Goal: Task Accomplishment & Management: Manage account settings

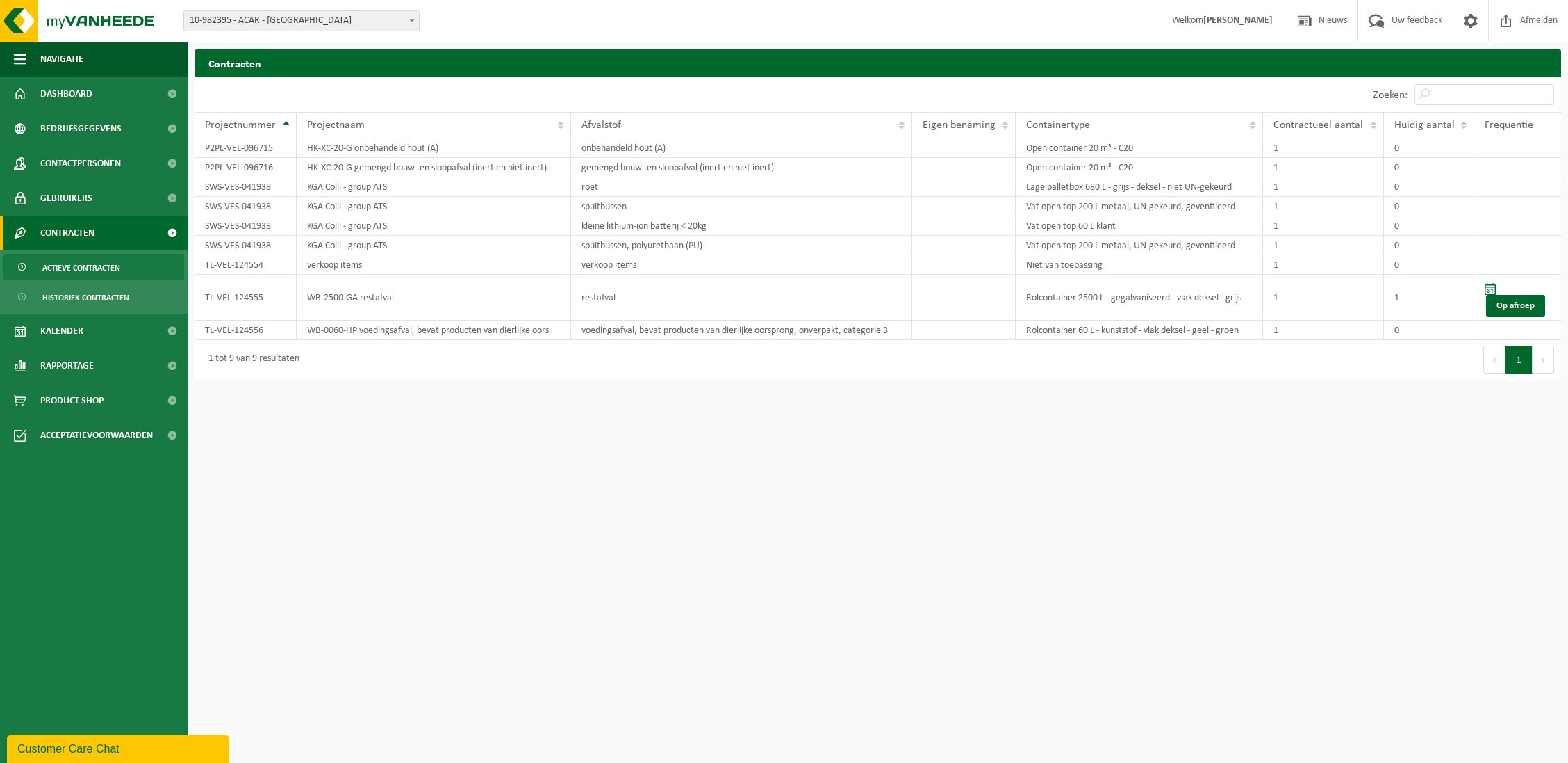
click at [293, 24] on span "10-982395 - ACAR - [GEOGRAPHIC_DATA]" at bounding box center [301, 21] width 235 height 19
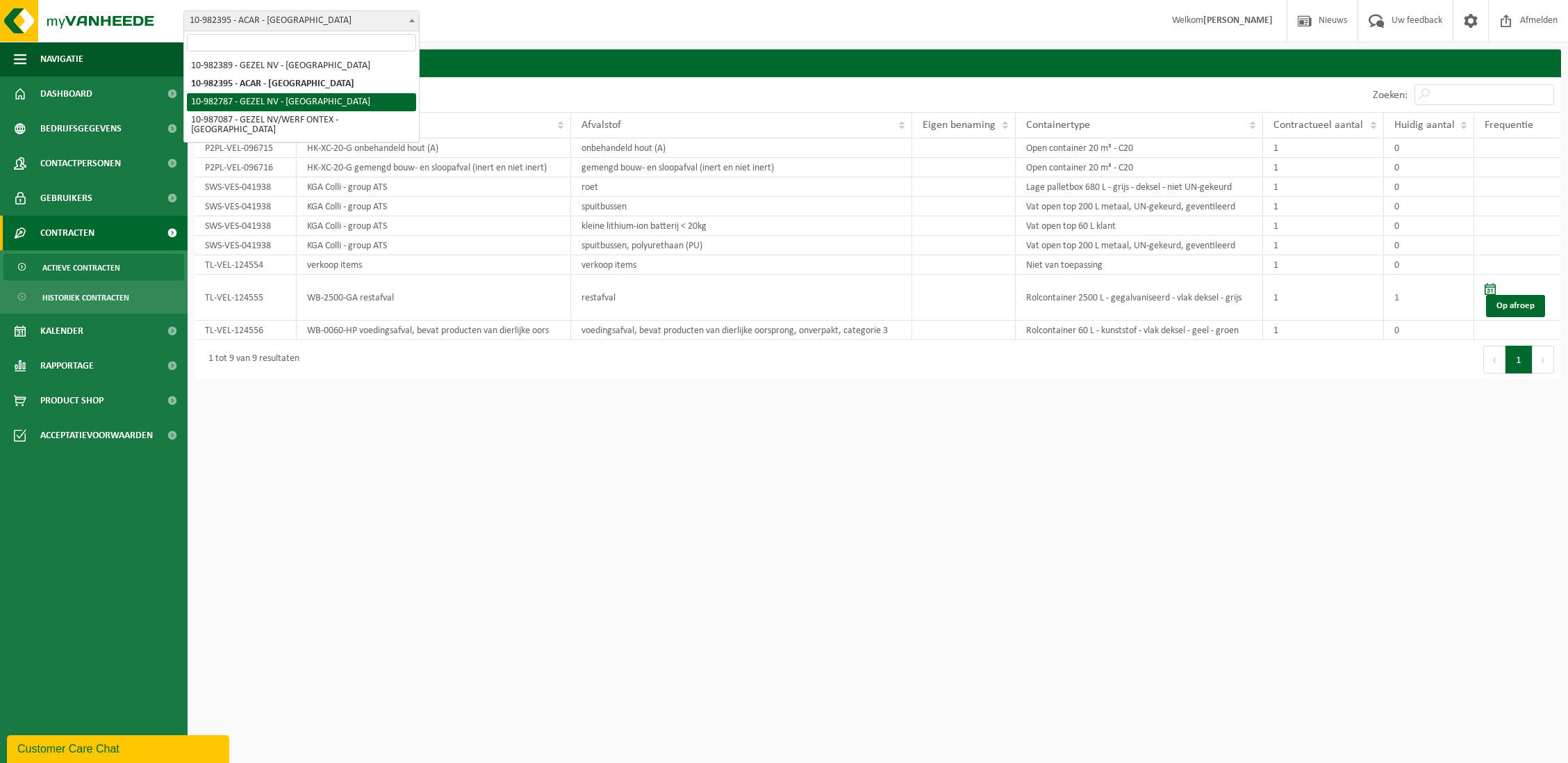
select select "162807"
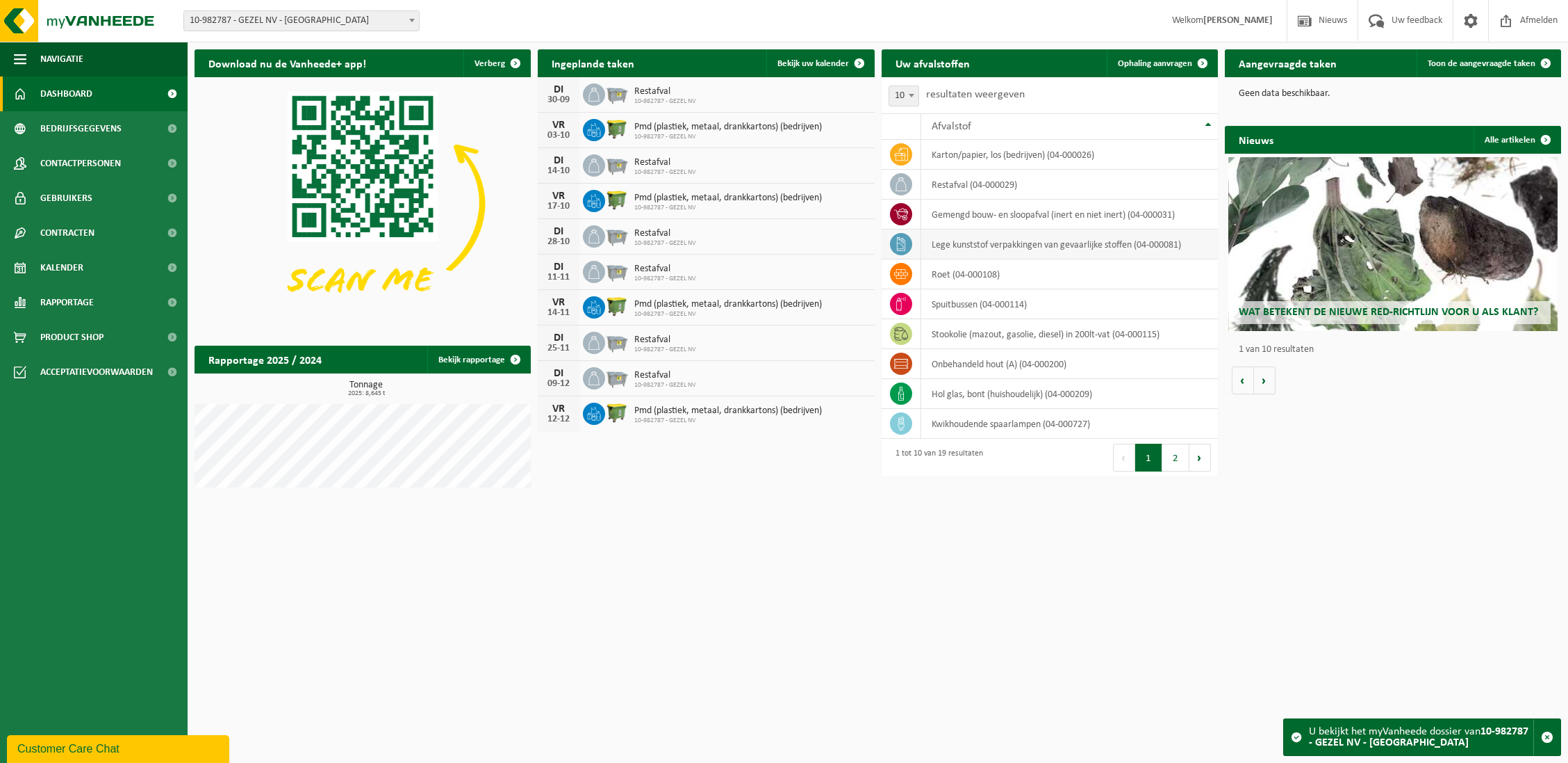
click at [1138, 245] on td "lege kunststof verpakkingen van gevaarlijke stoffen (04-000081)" at bounding box center [1069, 243] width 296 height 29
click at [111, 238] on link "Contracten" at bounding box center [94, 233] width 188 height 35
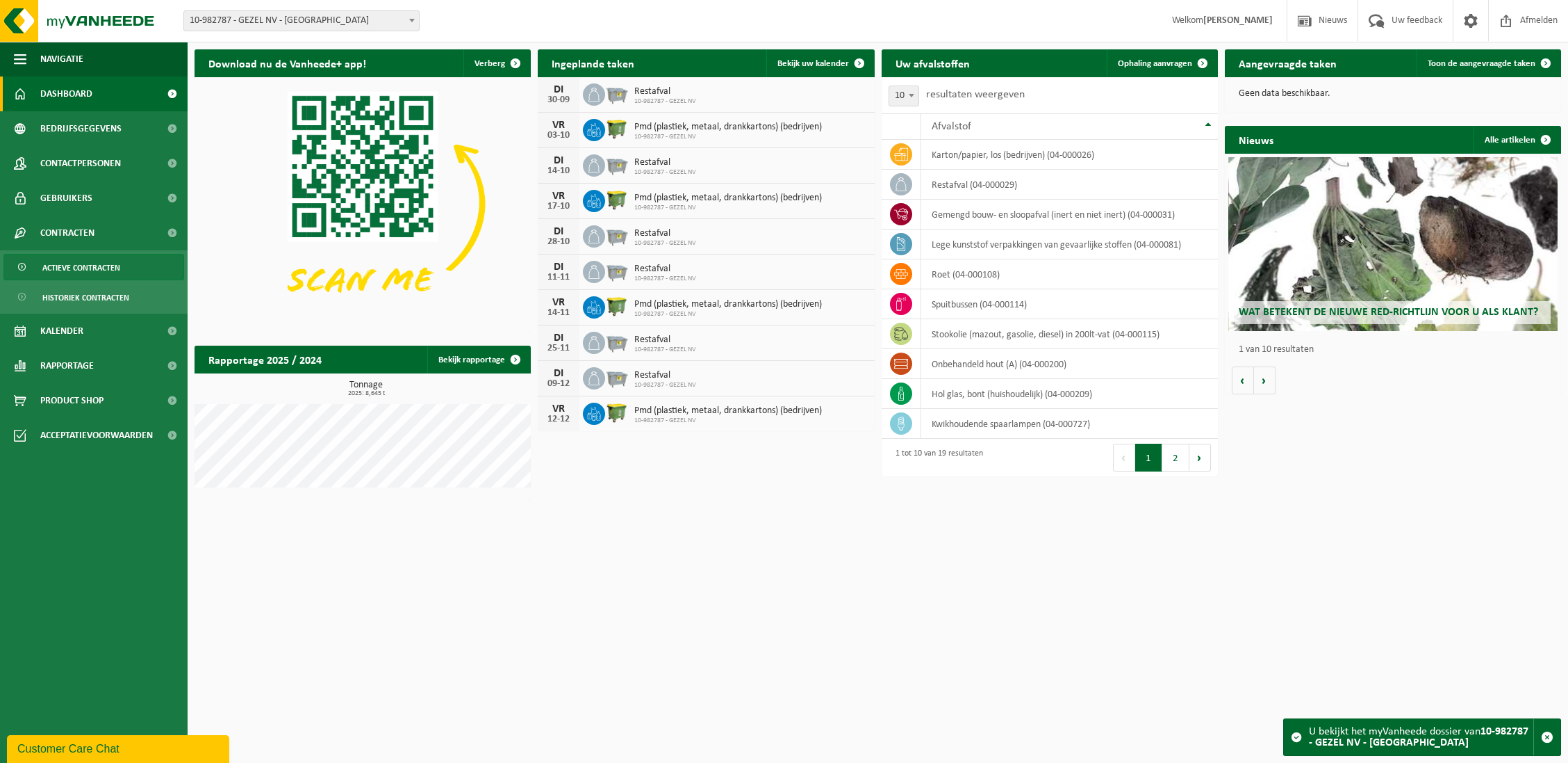
click at [104, 260] on span "Actieve contracten" at bounding box center [82, 268] width 78 height 27
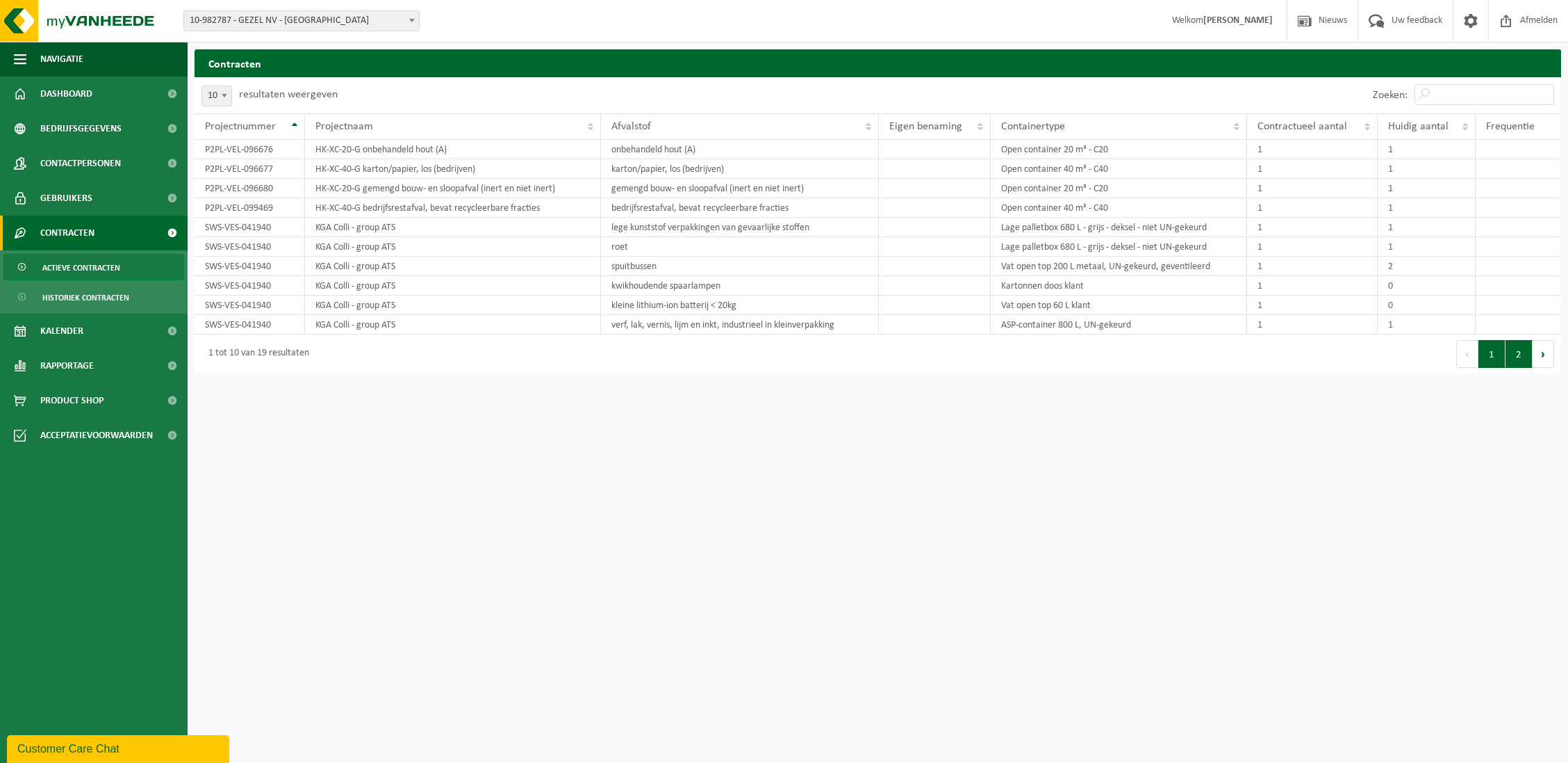
click at [1514, 351] on button "2" at bounding box center [1519, 353] width 28 height 28
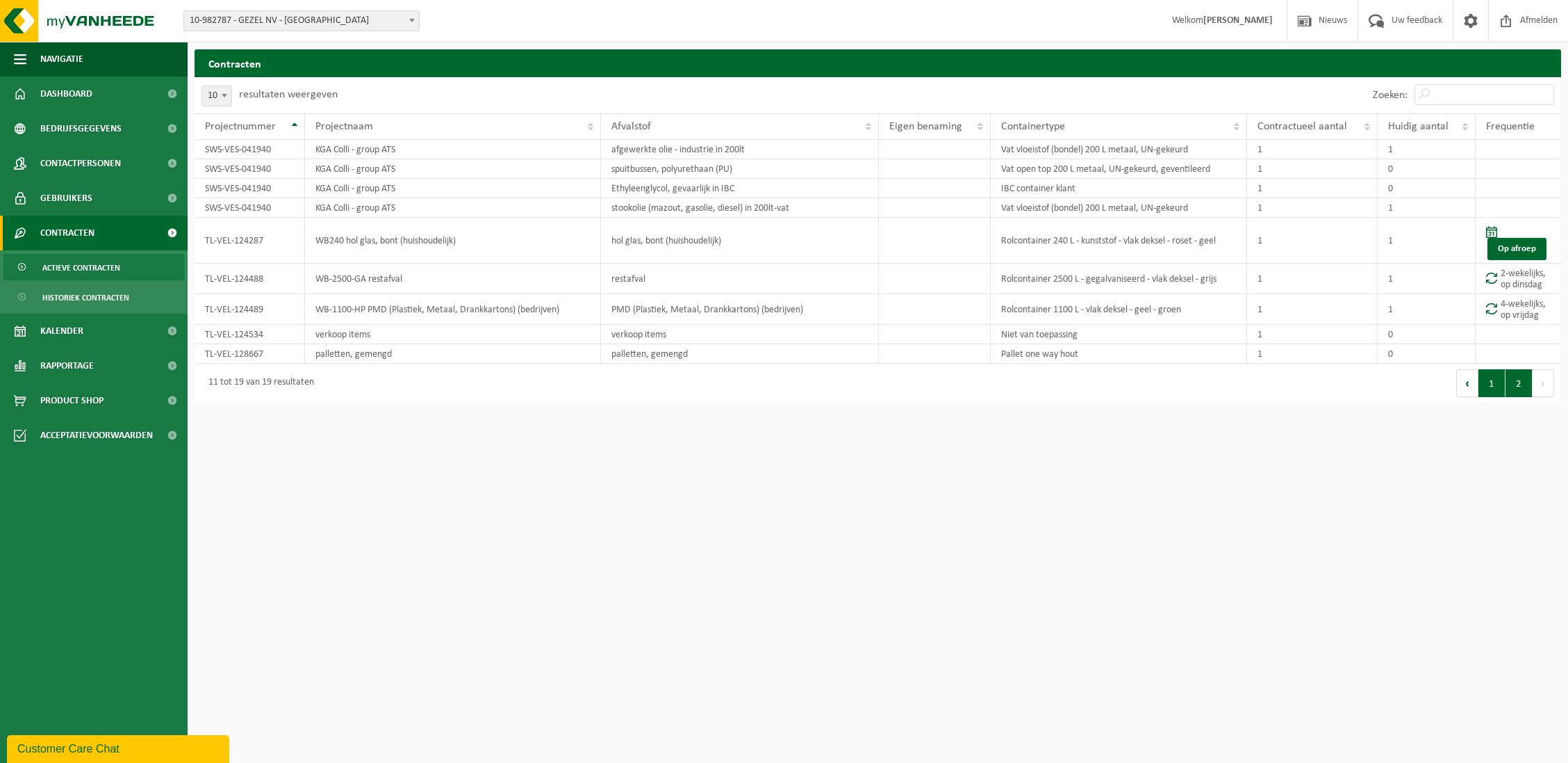
click at [1487, 380] on button "1" at bounding box center [1492, 382] width 28 height 28
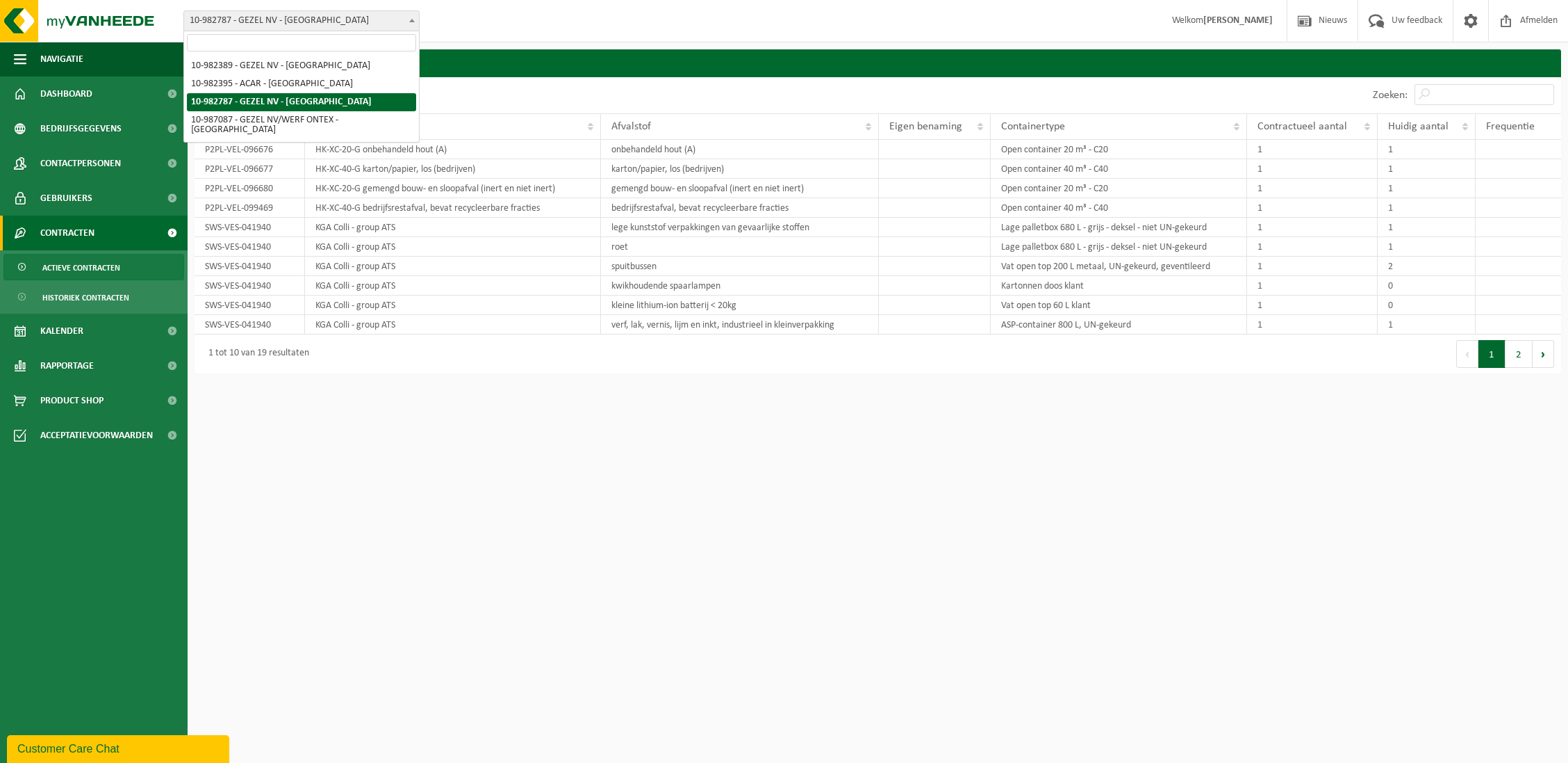
click at [379, 19] on span "10-982787 - GEZEL NV - [GEOGRAPHIC_DATA]" at bounding box center [301, 21] width 235 height 19
select select "162558"
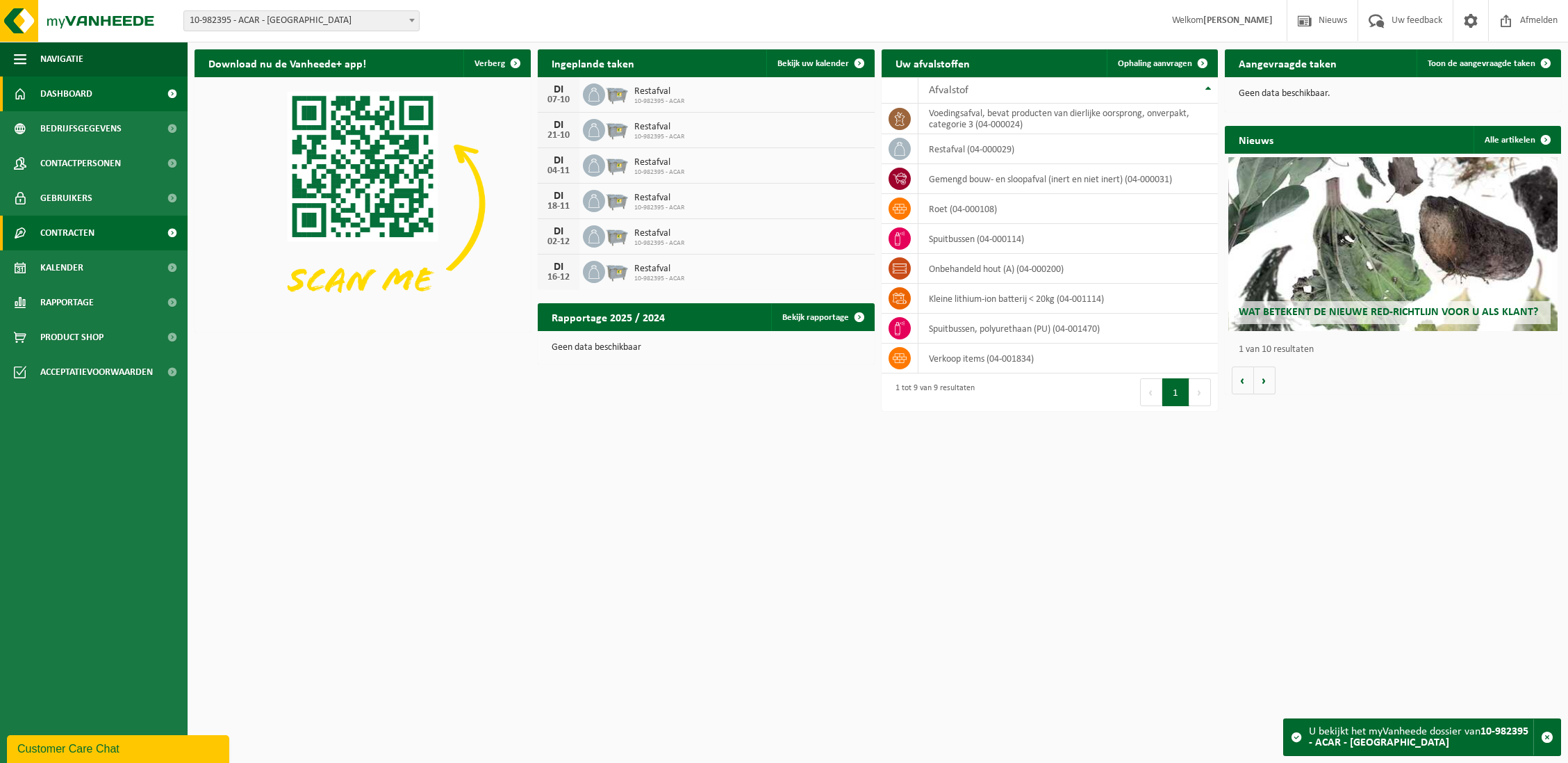
click at [86, 223] on span "Contracten" at bounding box center [66, 233] width 54 height 35
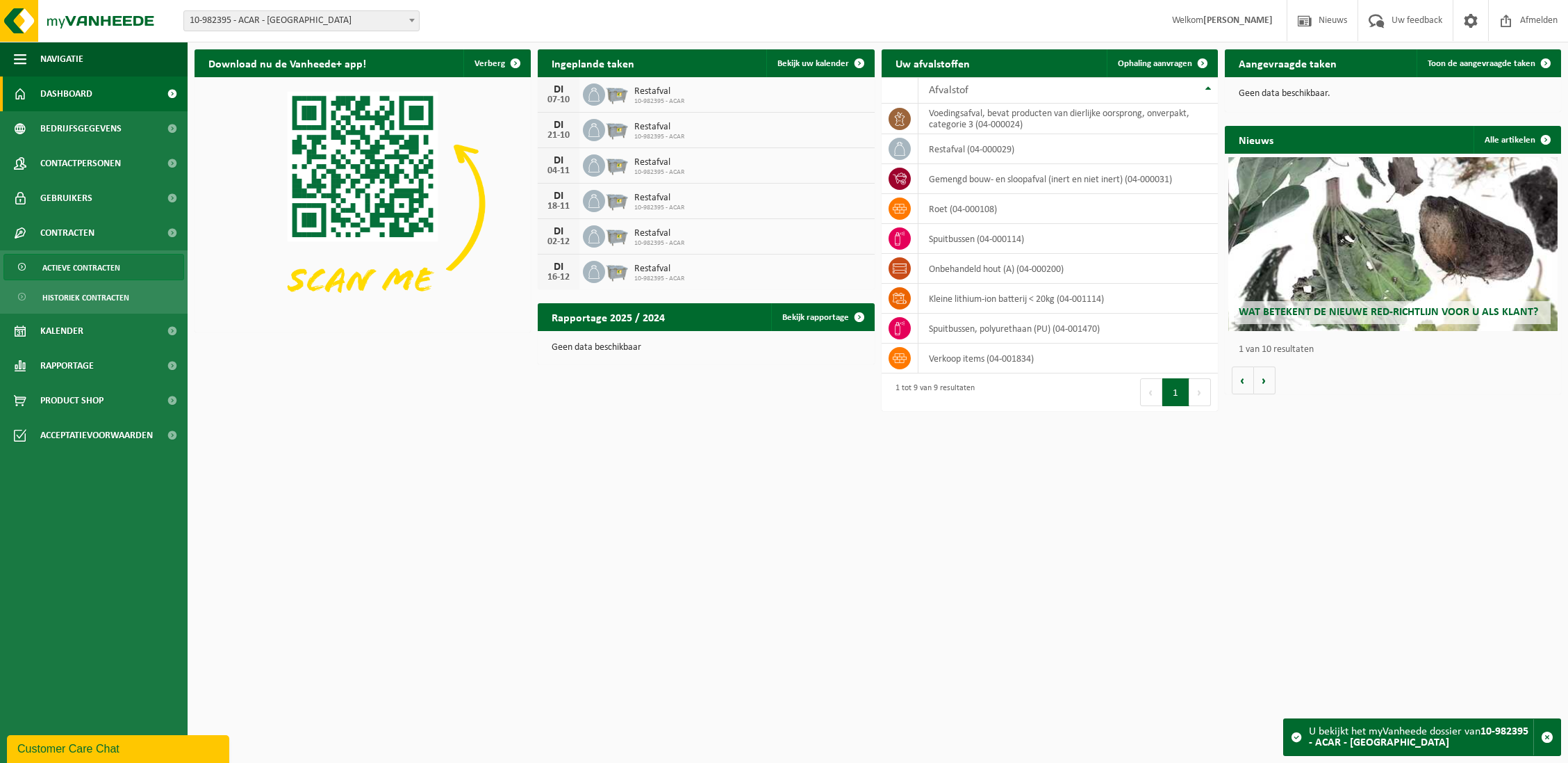
click at [85, 260] on span "Actieve contracten" at bounding box center [82, 268] width 78 height 27
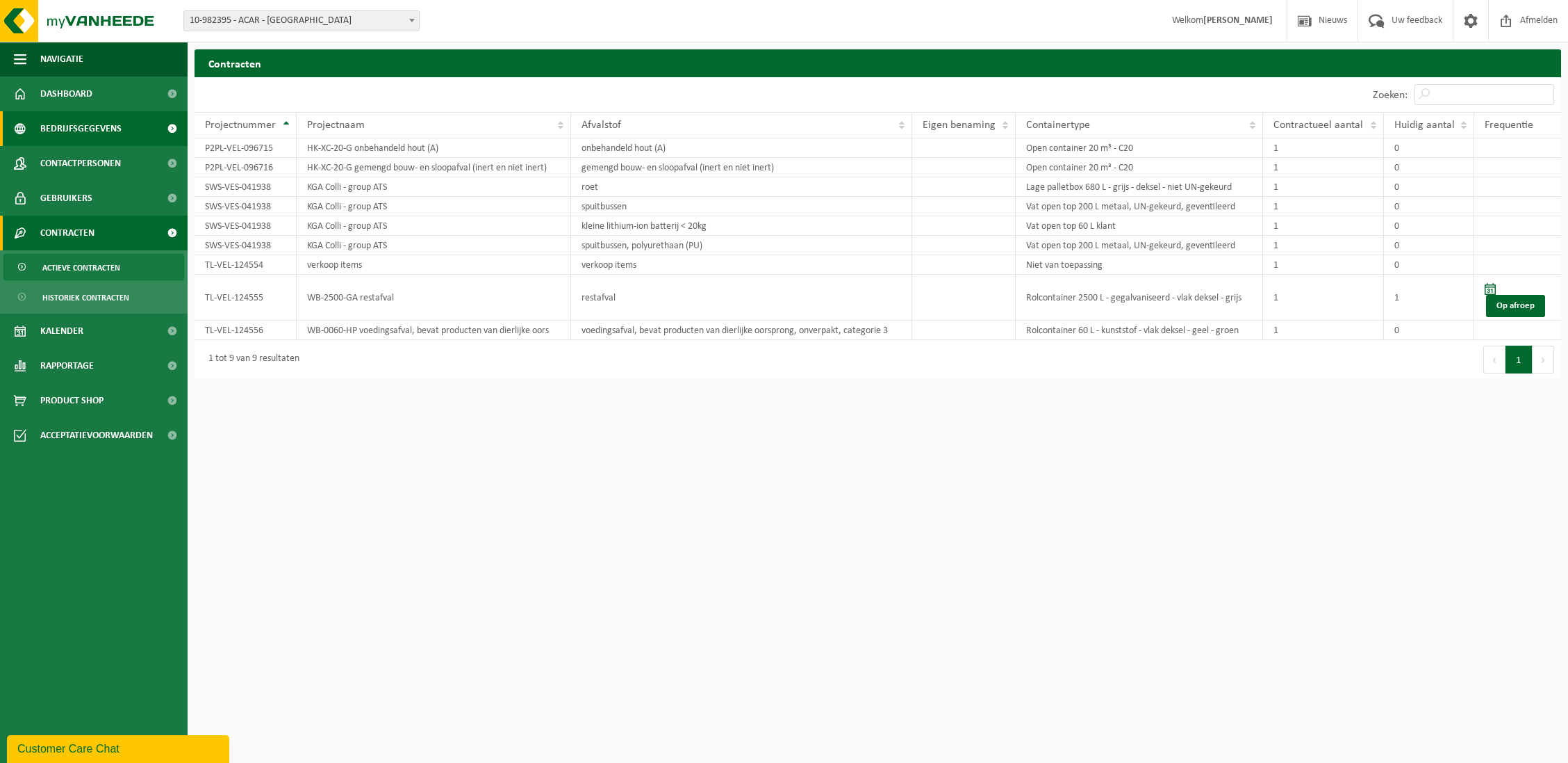
click at [115, 133] on span "Bedrijfsgegevens" at bounding box center [81, 128] width 82 height 35
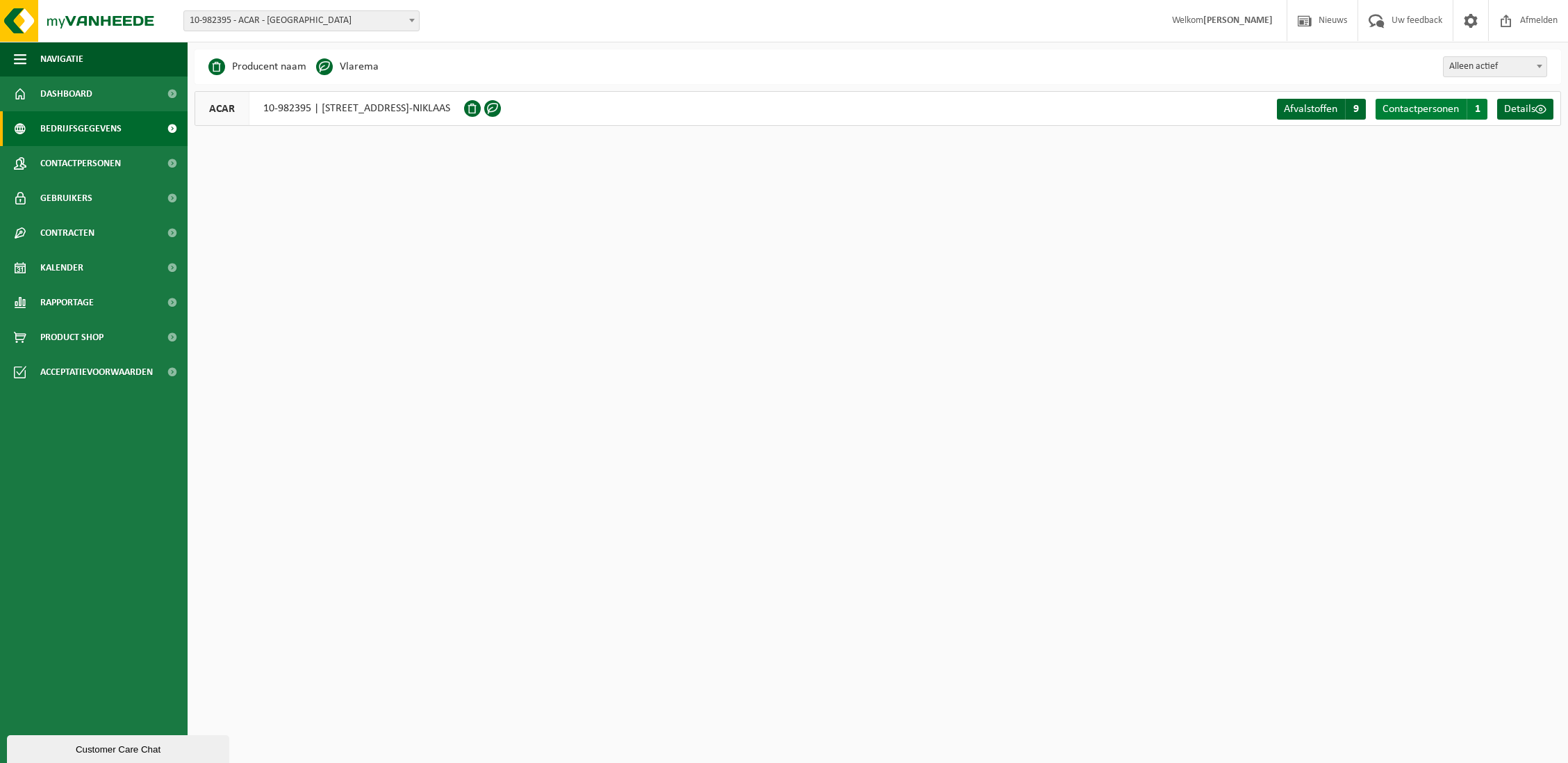
click at [1466, 112] on link "Contactpersonen C 1" at bounding box center [1431, 109] width 112 height 21
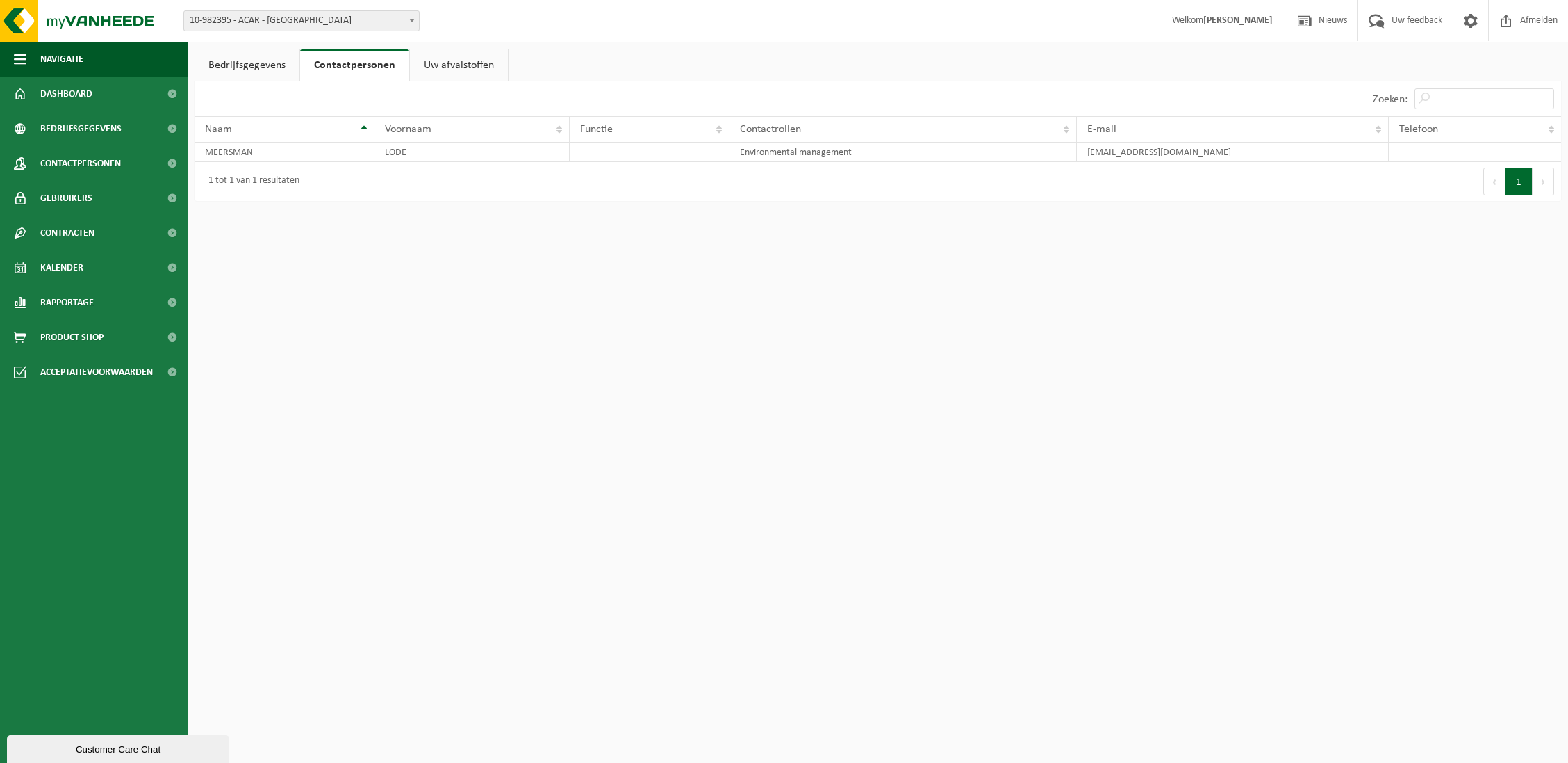
click at [433, 67] on link "Uw afvalstoffen" at bounding box center [459, 66] width 98 height 32
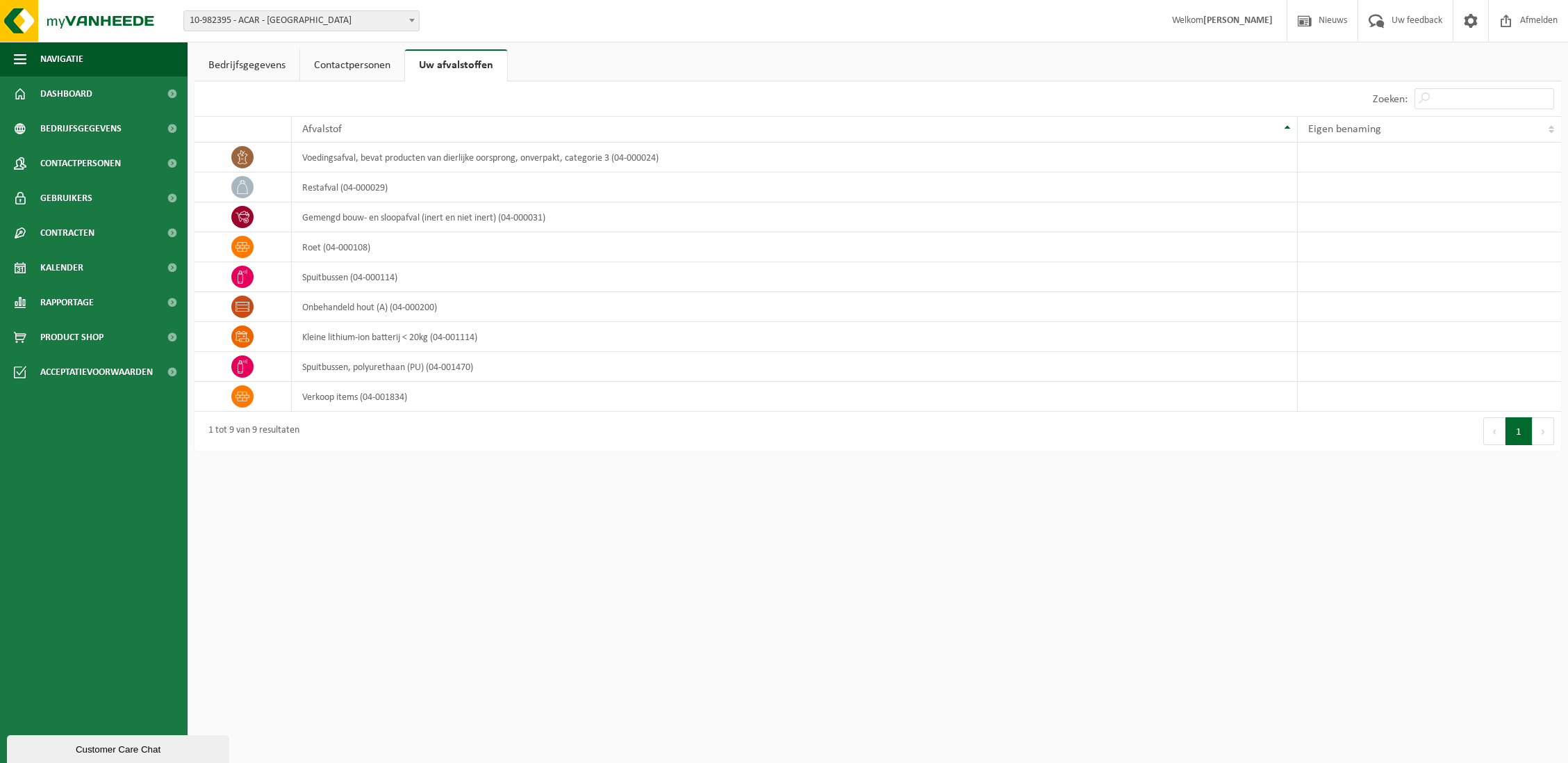
click at [232, 56] on link "Bedrijfsgegevens" at bounding box center [247, 66] width 104 height 32
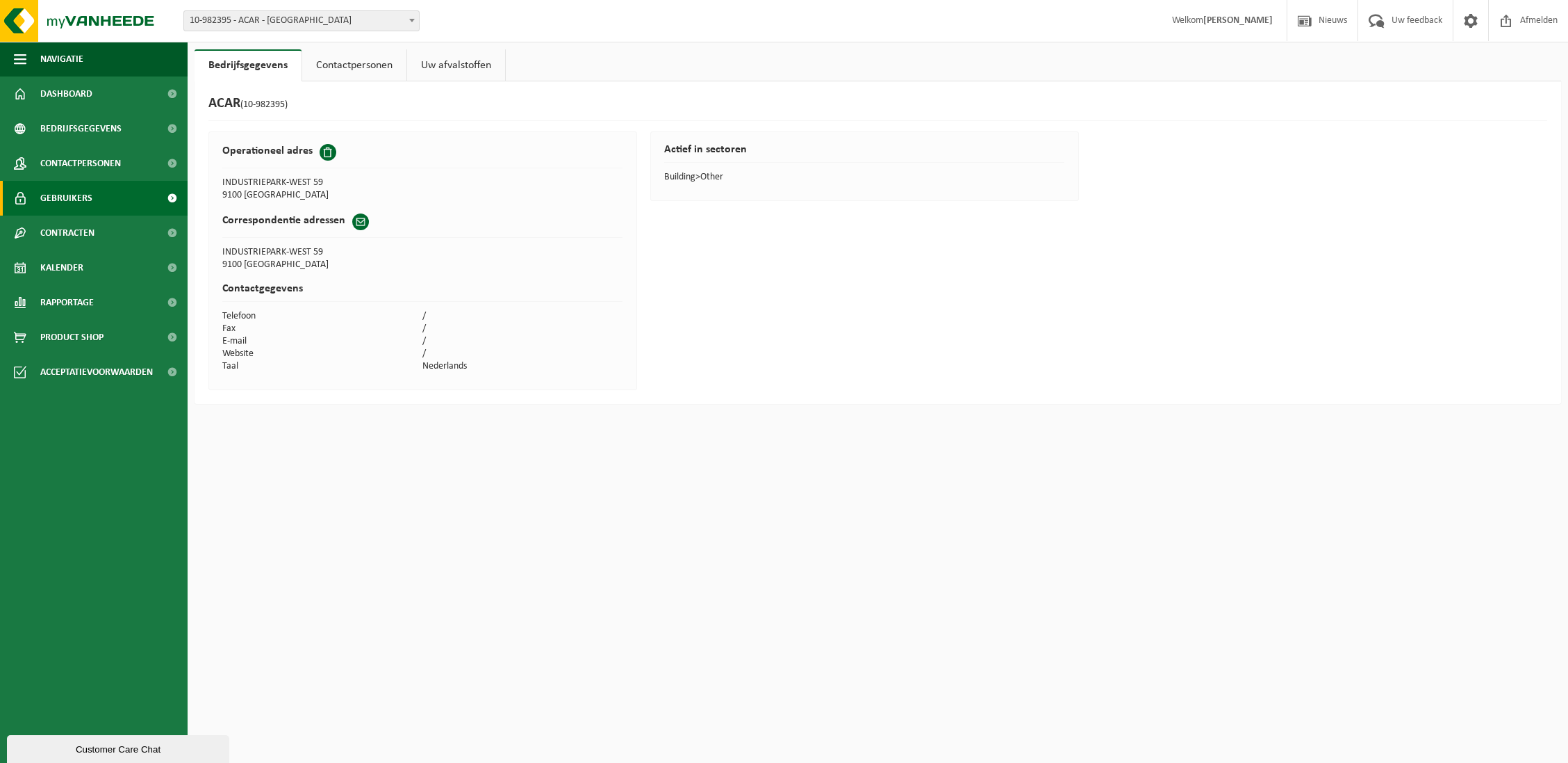
click at [104, 210] on link "Gebruikers" at bounding box center [94, 198] width 188 height 35
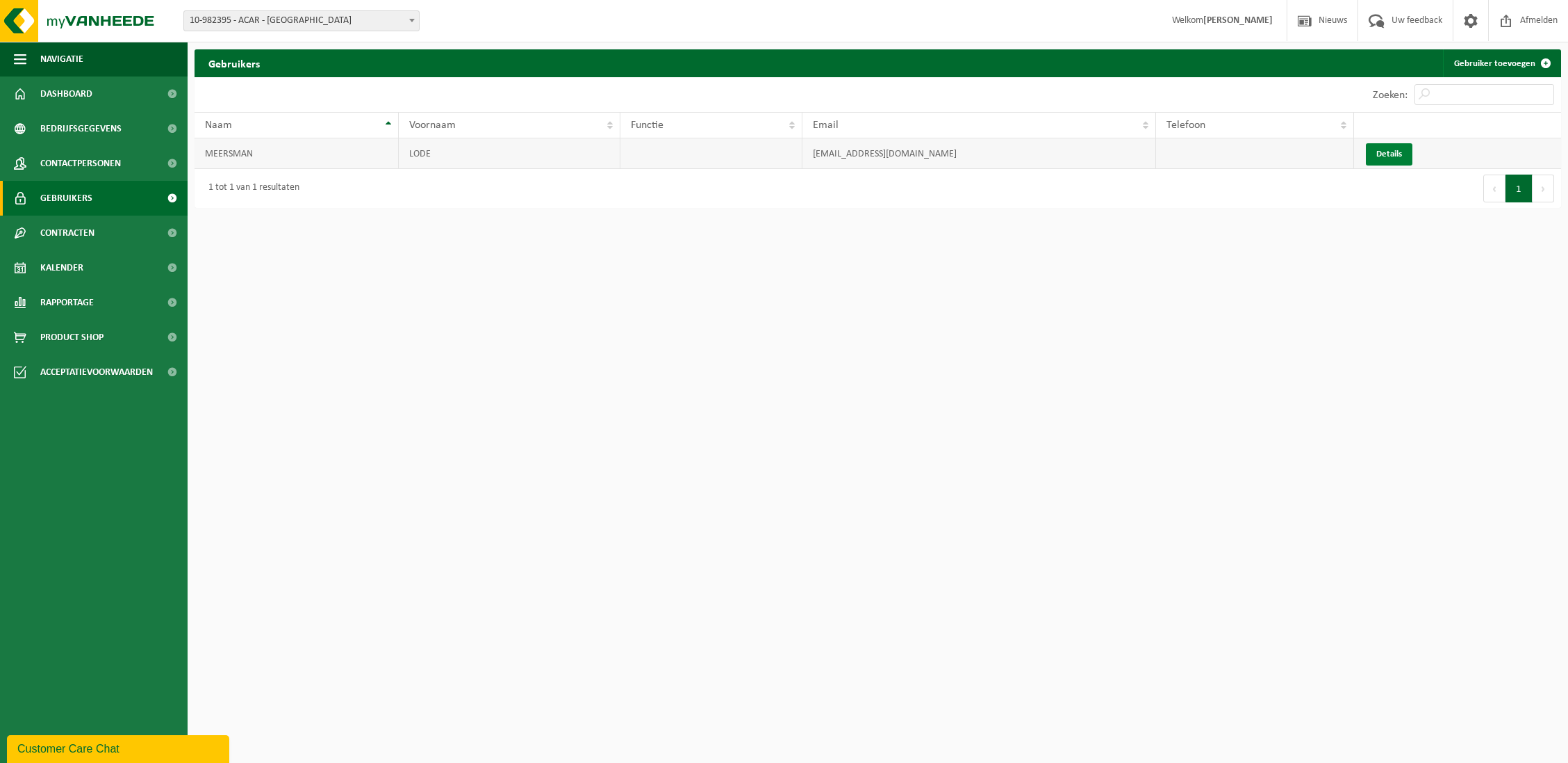
click at [1379, 153] on link "Details" at bounding box center [1389, 154] width 47 height 22
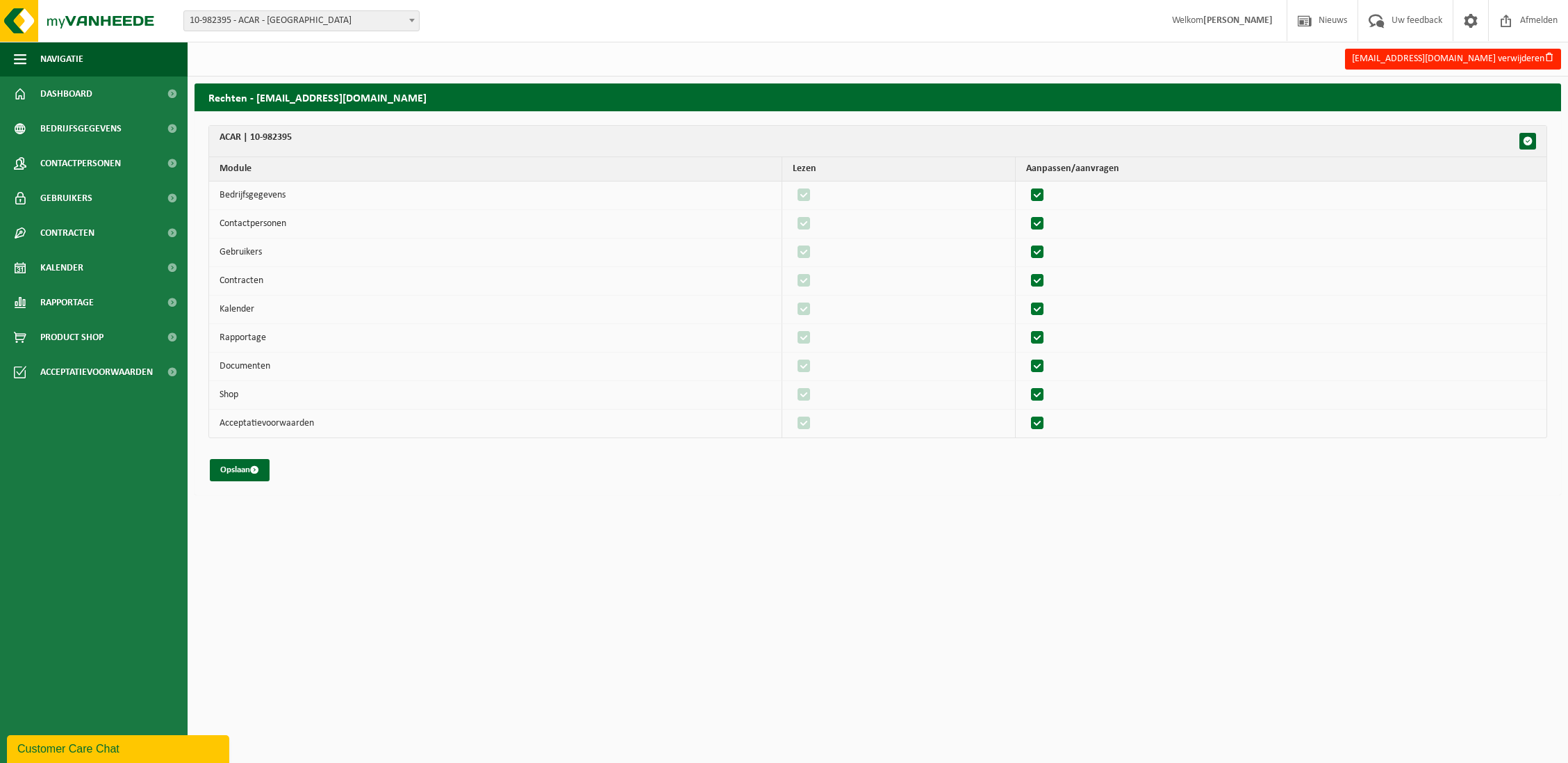
click at [1249, 20] on strong "[PERSON_NAME]" at bounding box center [1237, 20] width 69 height 10
click at [1485, 23] on link at bounding box center [1470, 20] width 35 height 41
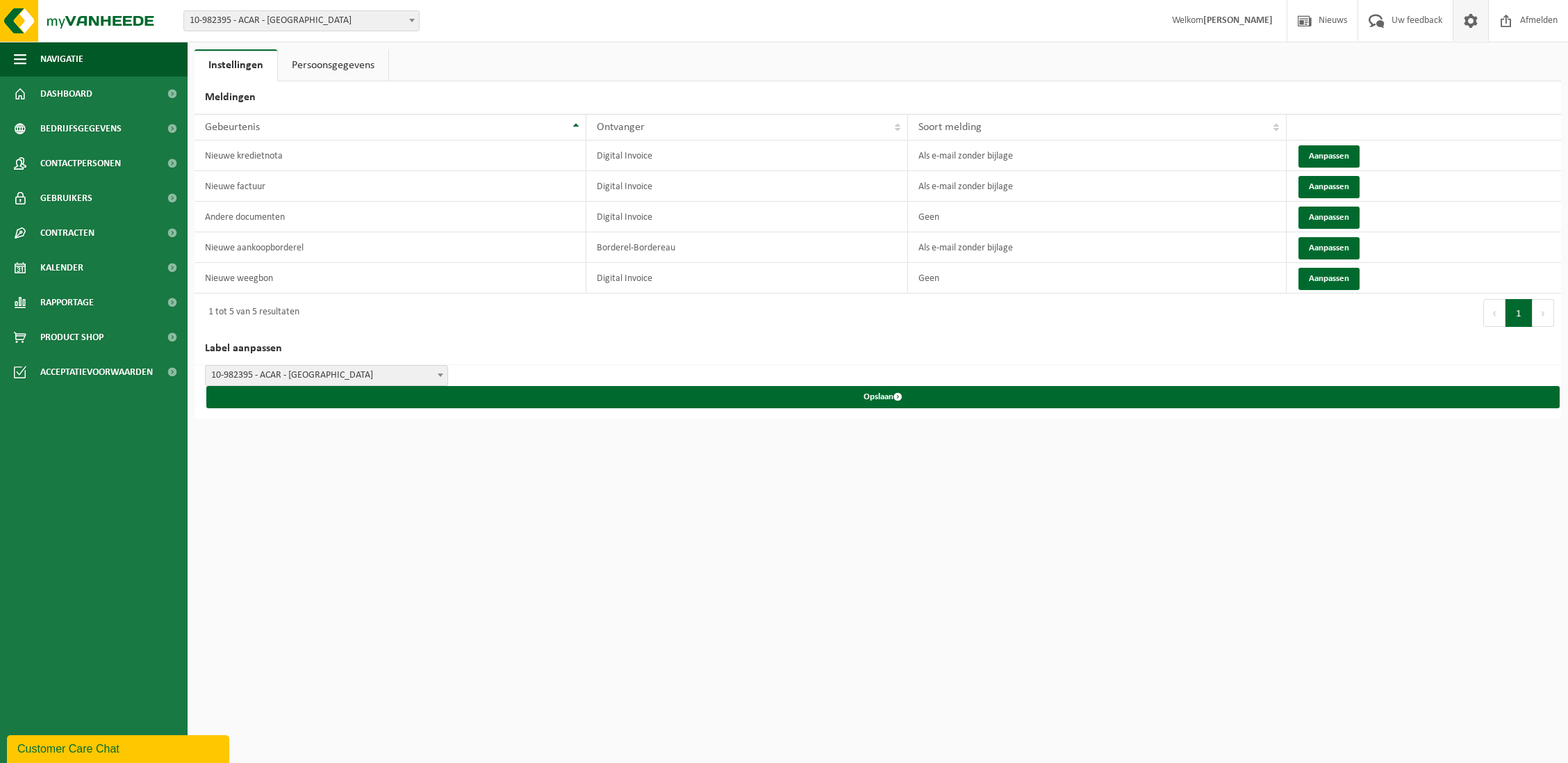
click at [367, 65] on link "Persoonsgegevens" at bounding box center [333, 66] width 110 height 32
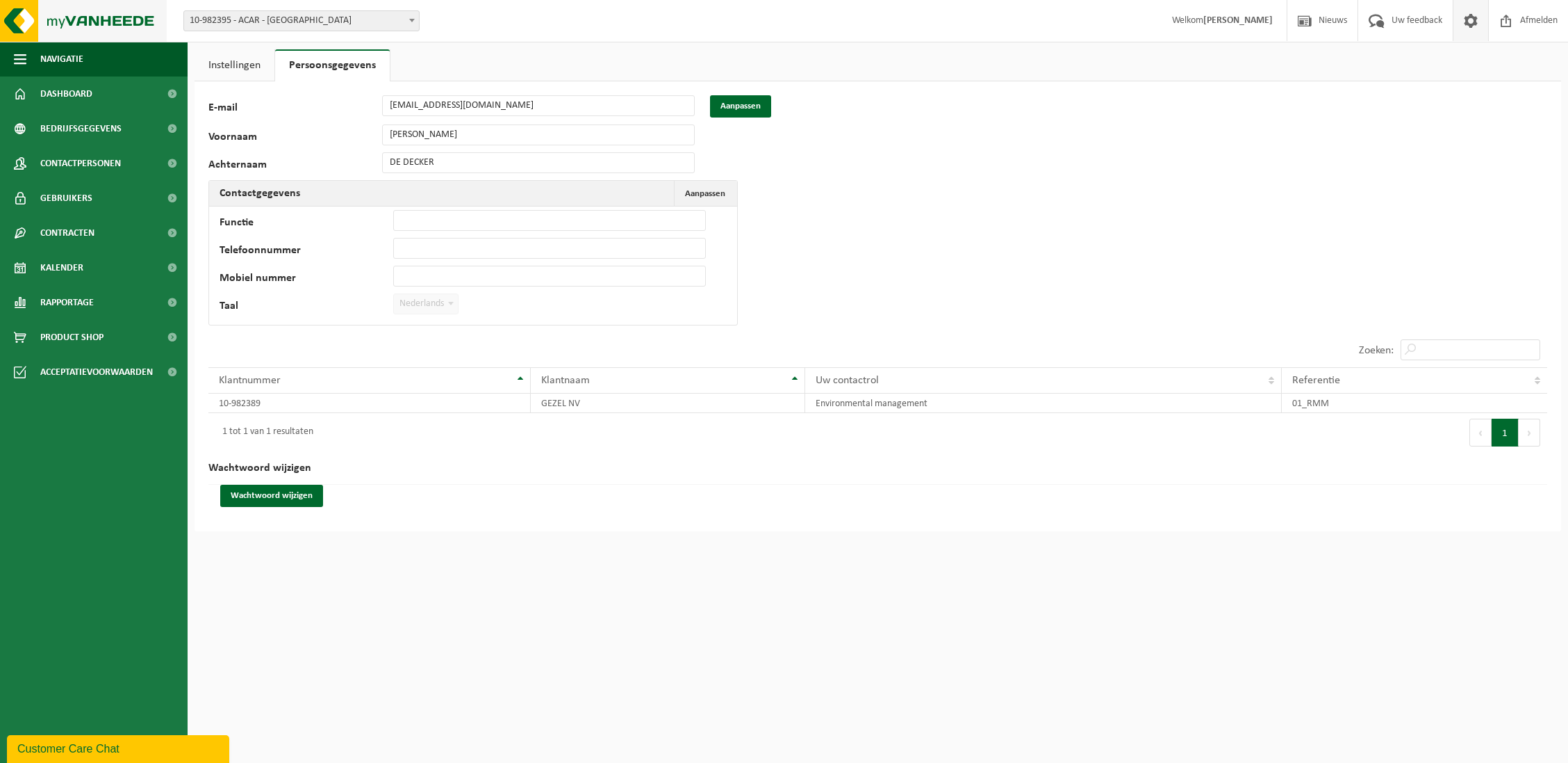
click at [66, 25] on img at bounding box center [84, 21] width 167 height 42
